Goal: Information Seeking & Learning: Learn about a topic

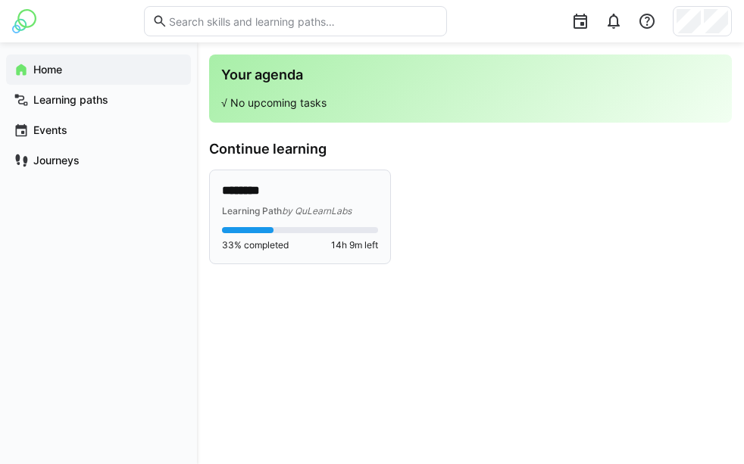
click at [292, 209] on span "by QuLearnLabs" at bounding box center [317, 210] width 70 height 11
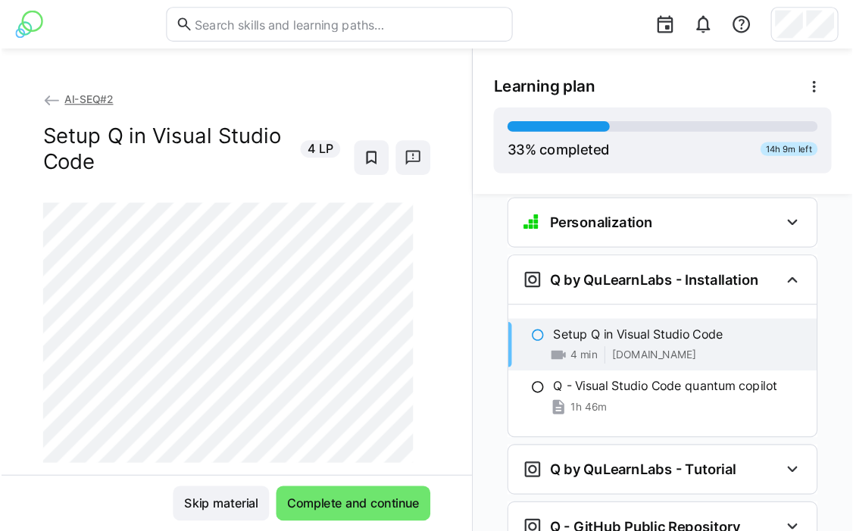
scroll to position [1382, 0]
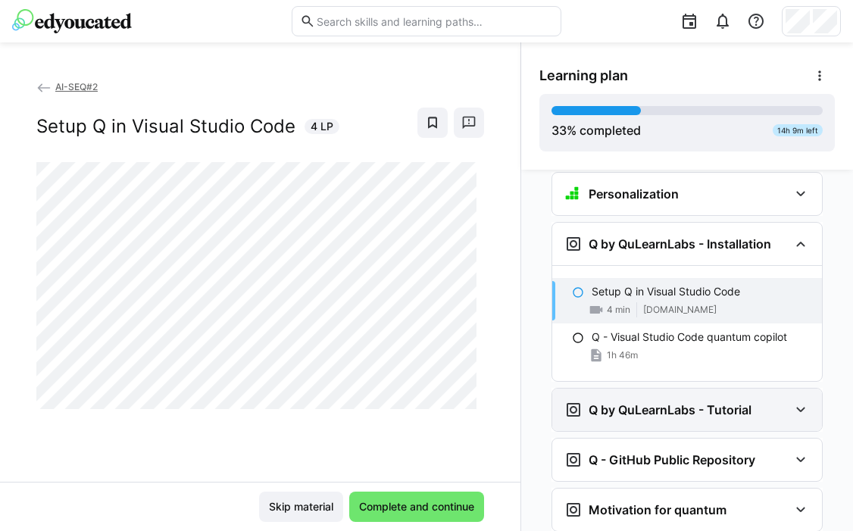
click at [743, 401] on eds-icon at bounding box center [800, 410] width 18 height 18
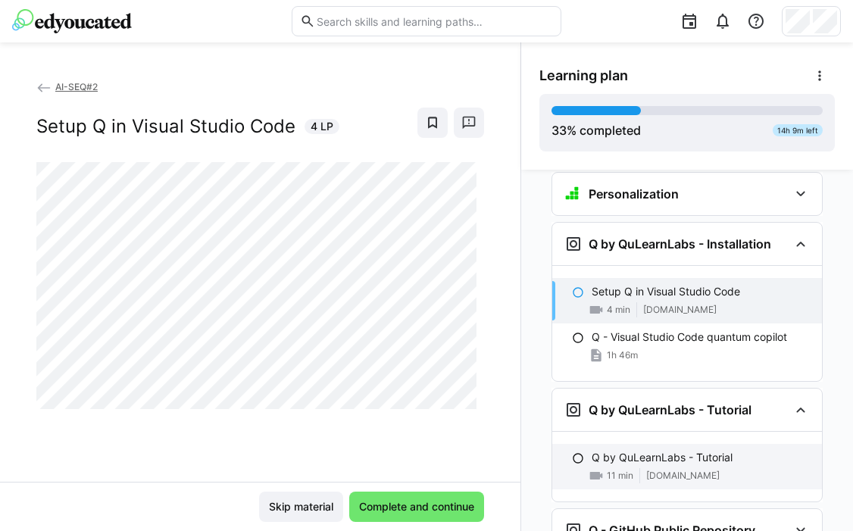
click at [683, 450] on p "Q by QuLearnLabs - Tutorial" at bounding box center [661, 457] width 141 height 15
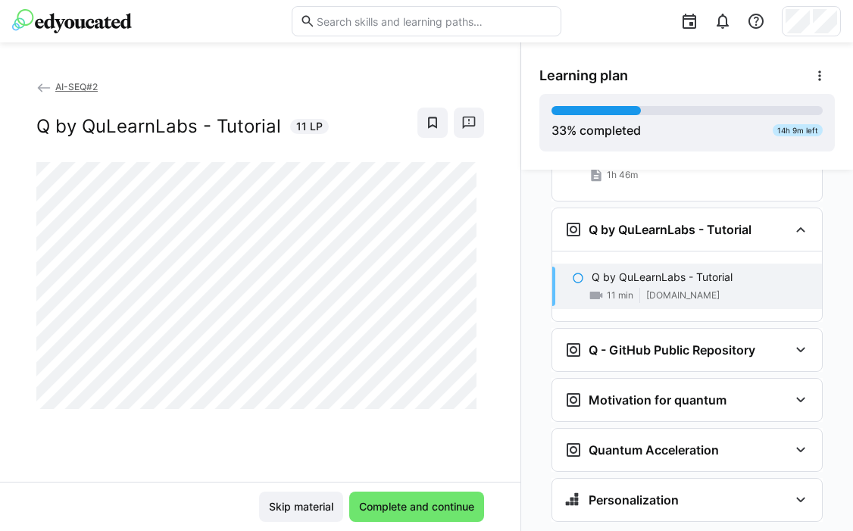
scroll to position [1576, 0]
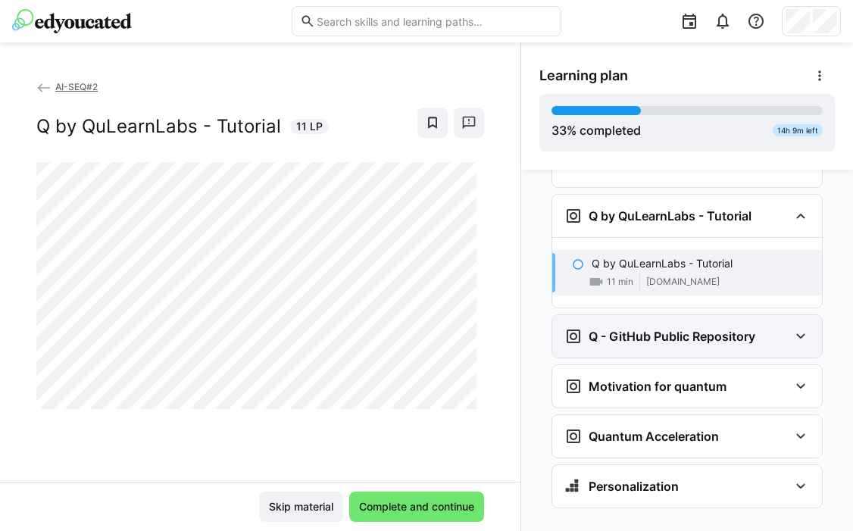
click at [680, 323] on div "Q - GitHub Public Repository" at bounding box center [687, 336] width 270 height 42
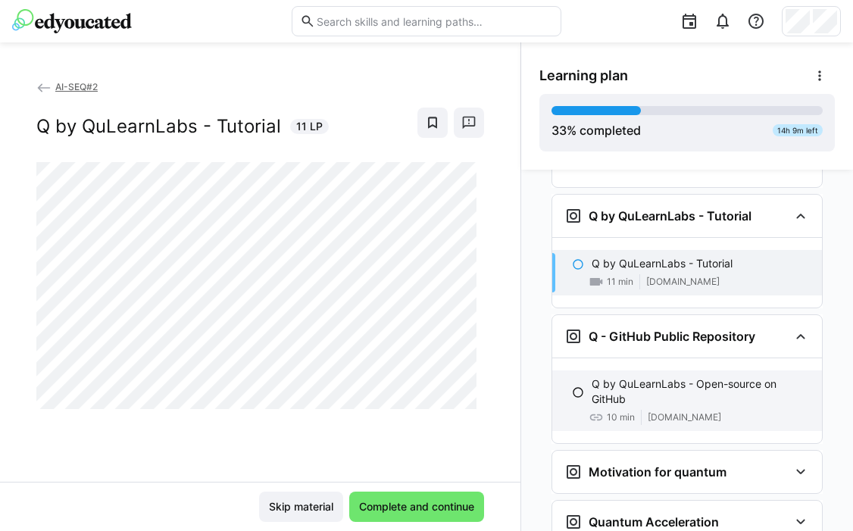
click at [680, 376] on p "Q by QuLearnLabs - Open-source on GitHub" at bounding box center [700, 391] width 218 height 30
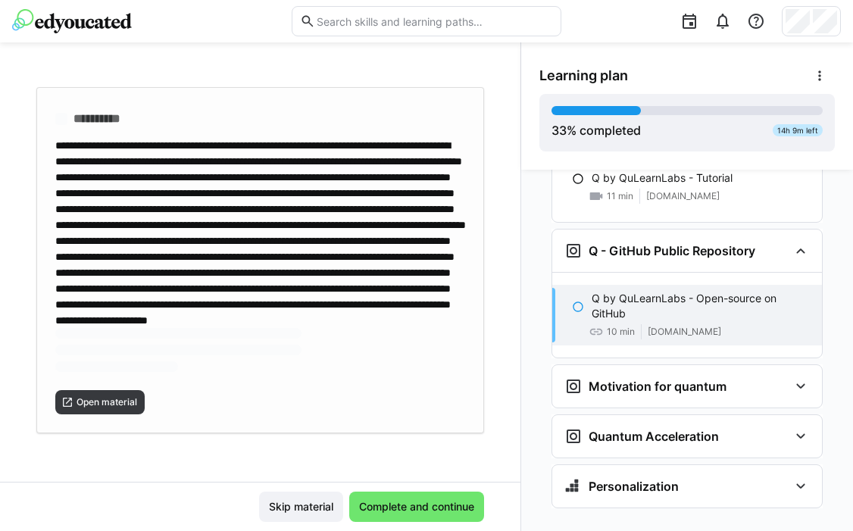
scroll to position [106, 0]
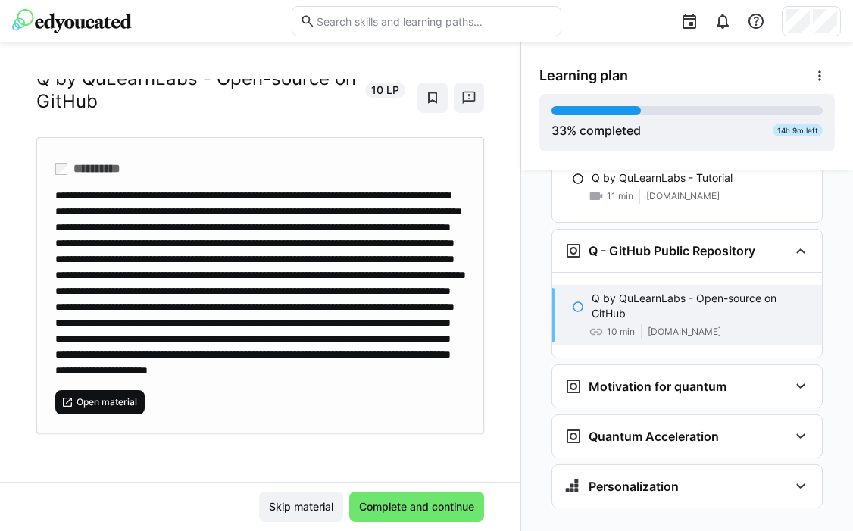
click at [120, 404] on span "Open material" at bounding box center [107, 402] width 64 height 12
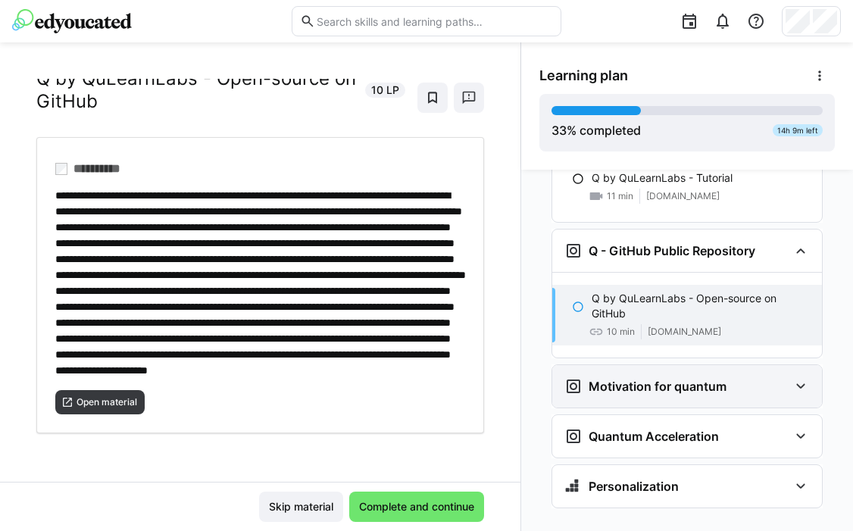
click at [692, 379] on h3 "Motivation for quantum" at bounding box center [657, 386] width 138 height 15
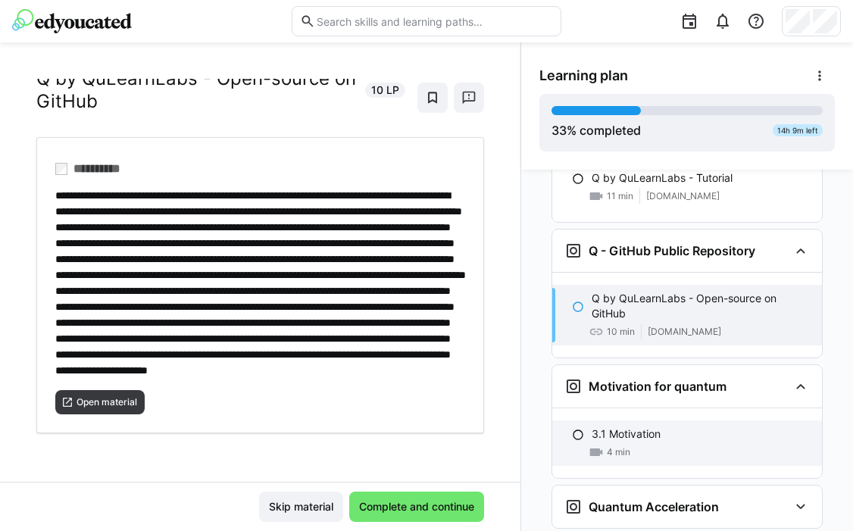
click at [642, 445] on div "4 min" at bounding box center [700, 452] width 218 height 15
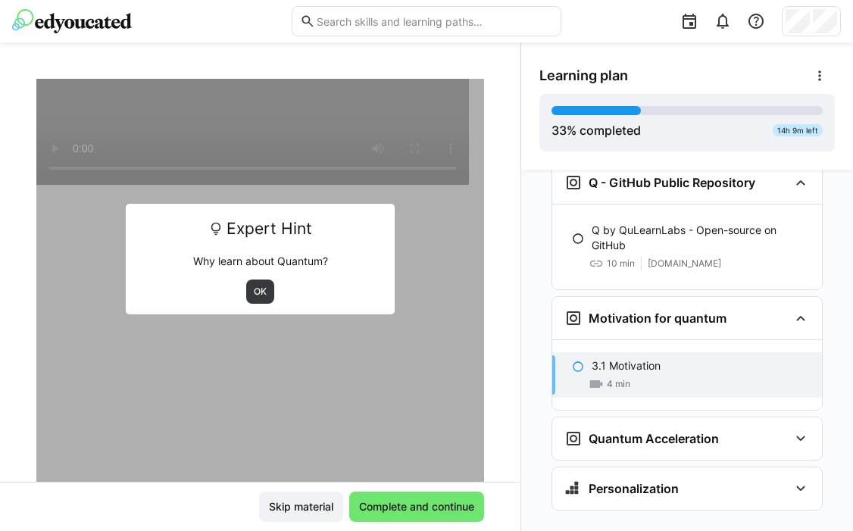
scroll to position [1732, 0]
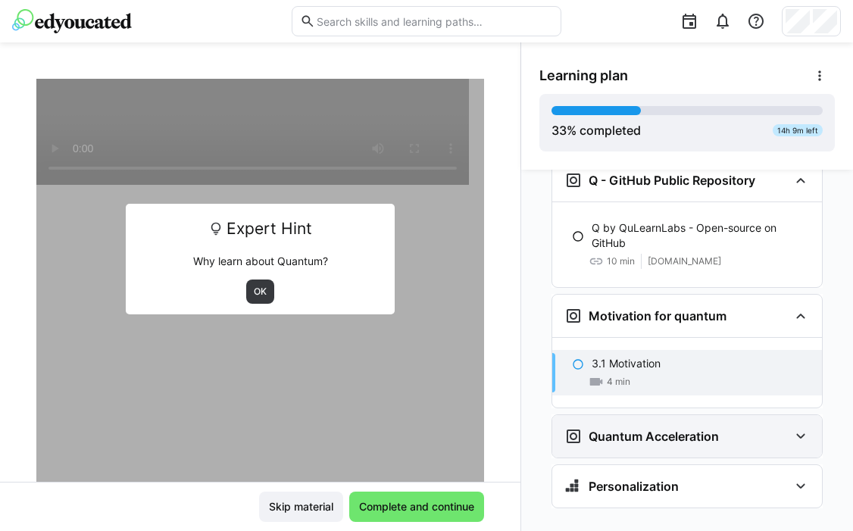
click at [729, 427] on div "Quantum Acceleration" at bounding box center [676, 436] width 224 height 18
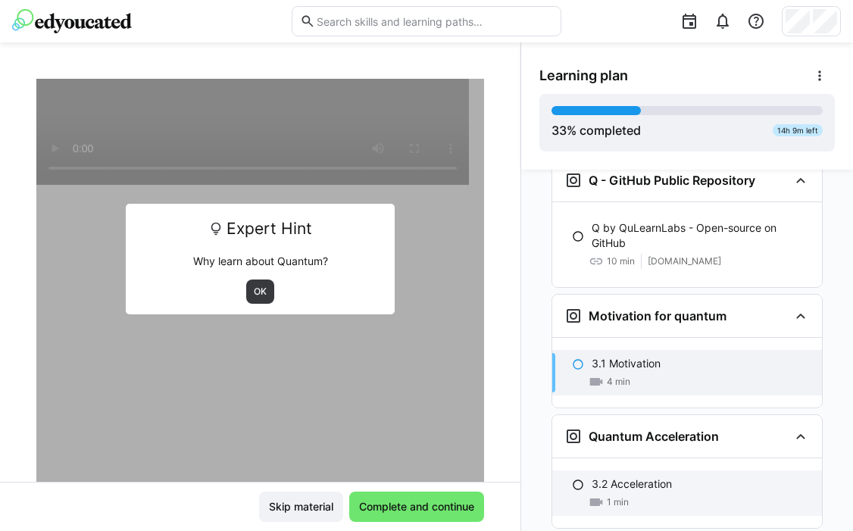
click at [673, 463] on div "1 min" at bounding box center [700, 502] width 218 height 15
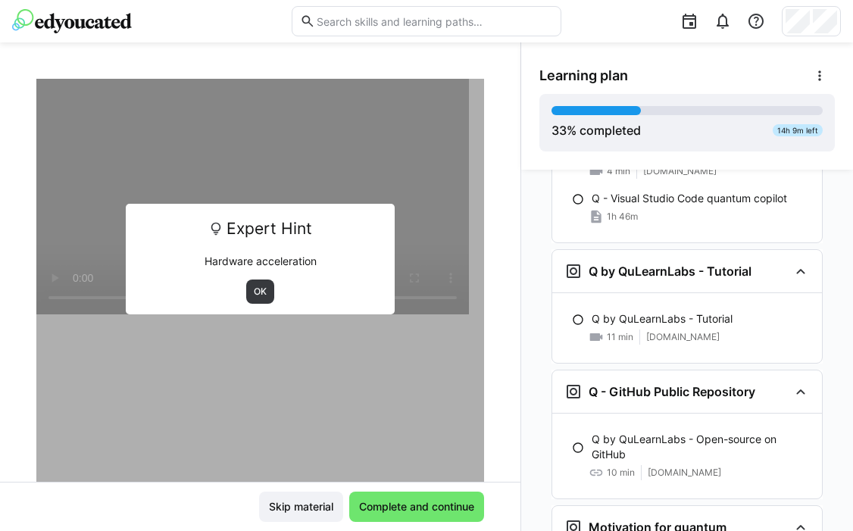
scroll to position [1517, 0]
